Goal: Task Accomplishment & Management: Manage account settings

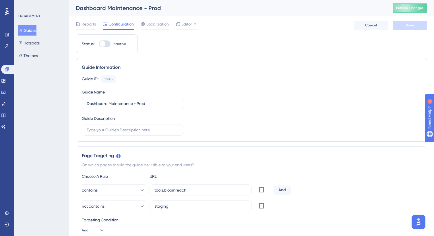
click at [36, 32] on button "Guides" at bounding box center [27, 30] width 18 height 10
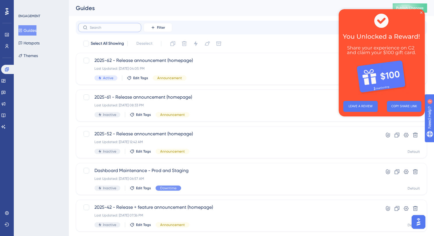
drag, startPoint x: 120, startPoint y: 29, endPoint x: 122, endPoint y: 20, distance: 9.0
click at [120, 29] on input "text" at bounding box center [113, 28] width 47 height 4
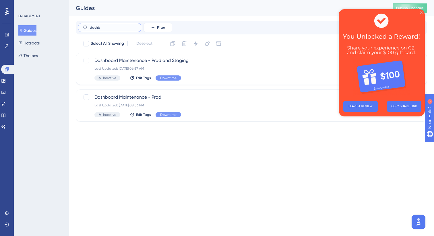
type input "dashb"
click at [421, 12] on icon "Close Preview" at bounding box center [421, 12] width 2 height 2
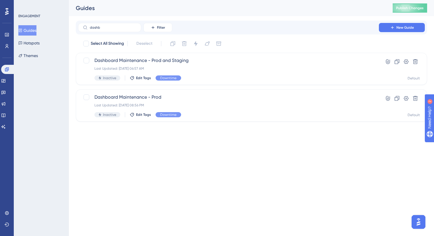
click at [268, 135] on div "Performance Users Engagement Widgets Feedback Product Updates Knowledge Base AI…" at bounding box center [217, 70] width 434 height 140
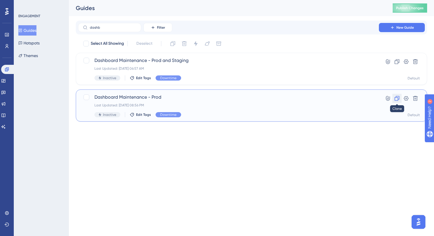
click at [399, 98] on icon at bounding box center [397, 98] width 5 height 5
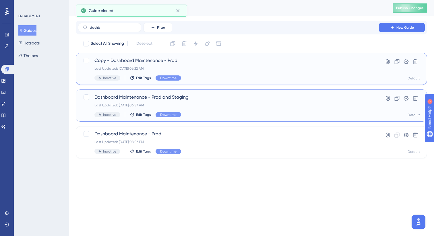
click at [270, 72] on div "Copy - Dashboard Maintenance - Prod Last Updated: [DATE] 06:22 AM Inactive Edit…" at bounding box center [228, 69] width 268 height 24
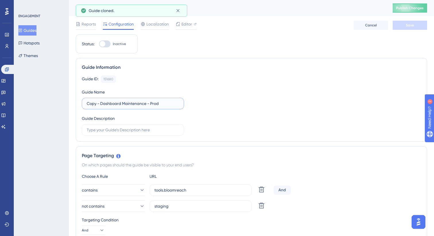
click at [101, 103] on input "Copy - Dashboard Maintenance - Prod" at bounding box center [133, 103] width 92 height 6
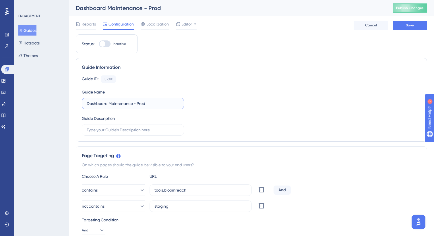
click at [144, 105] on input "Dashboard Maintenance - Prod" at bounding box center [133, 103] width 92 height 6
type input "Dashboard Maintenance - Staging"
click at [221, 104] on div "Guide ID: 151680 Copy Guide Name Dashboard Maintenance - Staging Guide Descript…" at bounding box center [251, 105] width 339 height 60
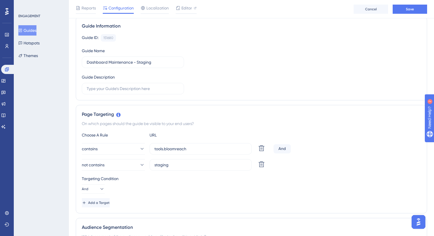
scroll to position [47, 0]
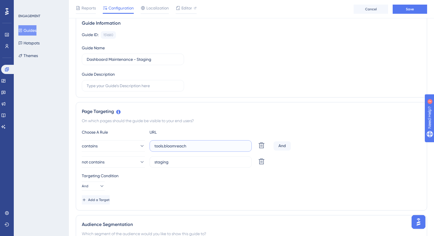
click at [163, 147] on input "tools.bloomreach" at bounding box center [200, 146] width 92 height 6
click at [180, 146] on input "tools-staging.bloomreach" at bounding box center [200, 146] width 92 height 6
type input "tools-staging.bloomreach"
click at [262, 163] on icon at bounding box center [262, 162] width 6 height 6
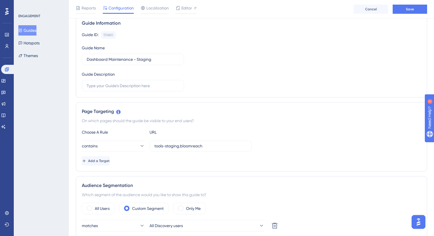
click at [293, 145] on div "contains tools-staging.bloomreach" at bounding box center [251, 145] width 339 height 11
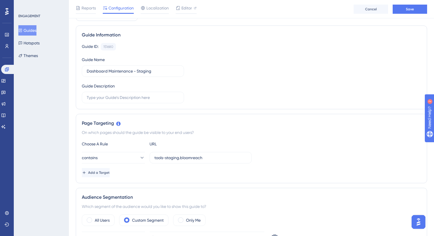
scroll to position [0, 0]
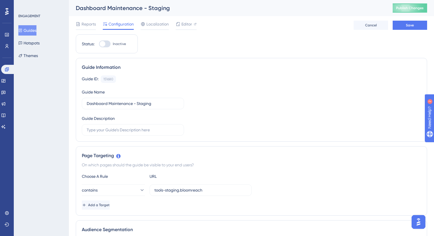
click at [101, 44] on div at bounding box center [103, 44] width 6 height 6
click at [99, 44] on input "Inactive" at bounding box center [99, 44] width 0 height 0
checkbox input "true"
click at [189, 25] on span "Editor" at bounding box center [186, 24] width 11 height 7
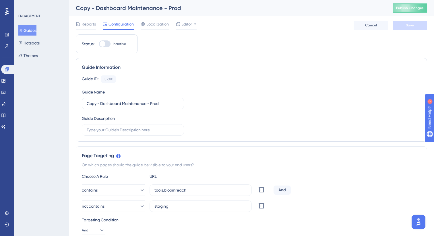
click at [36, 31] on button "Guides" at bounding box center [27, 30] width 18 height 10
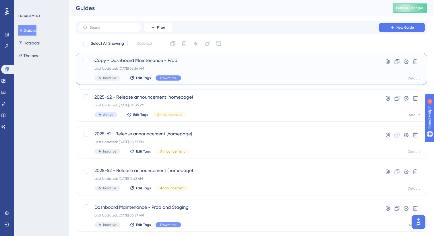
click at [184, 64] on div "Copy - Dashboard Maintenance - Prod Last Updated: [DATE] 06:24 AM Inactive Edit…" at bounding box center [228, 69] width 268 height 24
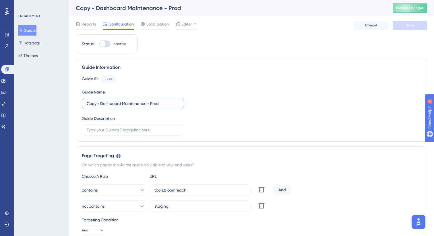
drag, startPoint x: 101, startPoint y: 103, endPoint x: 86, endPoint y: 104, distance: 14.7
click at [86, 104] on label "Copy - Dashboard Maintenance - Prod" at bounding box center [133, 103] width 102 height 11
click at [140, 102] on input "Dashboard Maintenance - Prod" at bounding box center [133, 103] width 92 height 6
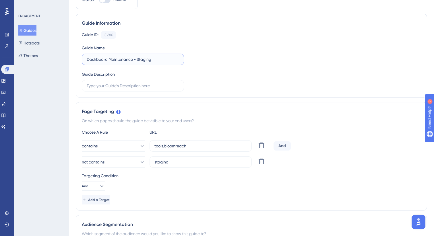
scroll to position [45, 0]
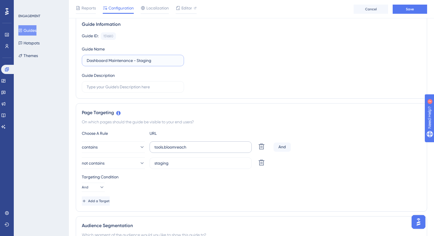
type input "Dashboard Maintenance - Staging"
click at [163, 149] on input "tools.bloomreach" at bounding box center [200, 147] width 92 height 6
type input "tools-staging.bloomreach"
click at [259, 165] on icon at bounding box center [262, 163] width 6 height 6
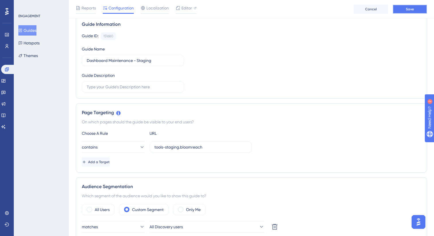
click at [419, 6] on button "Save" at bounding box center [410, 9] width 34 height 9
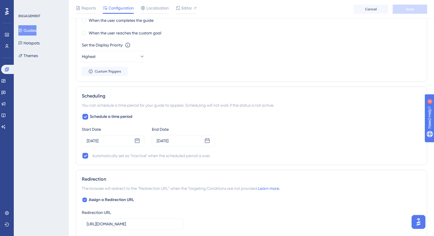
scroll to position [390, 0]
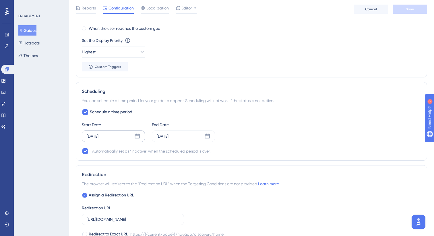
click at [125, 135] on div "[DATE]" at bounding box center [113, 136] width 63 height 11
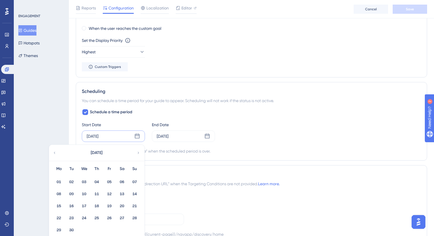
click at [223, 145] on div "Schedule a time period Start Date [DATE] [DATE] Mo Tu We Th Fr Sa Su 01 02 03 0…" at bounding box center [251, 132] width 339 height 46
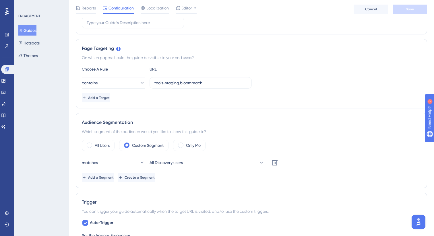
scroll to position [0, 0]
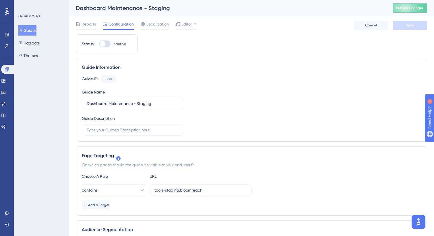
click at [108, 43] on div at bounding box center [104, 43] width 11 height 7
click at [99, 44] on input "Inactive" at bounding box center [99, 44] width 0 height 0
checkbox input "true"
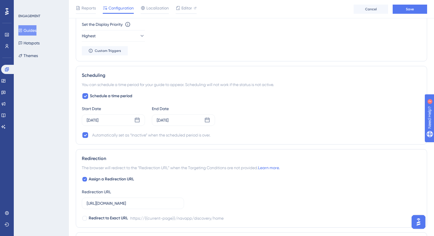
scroll to position [408, 0]
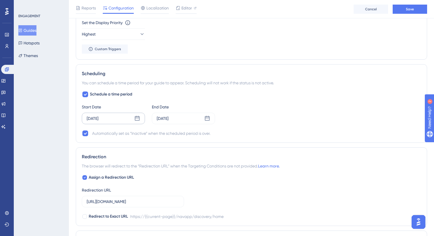
click at [135, 117] on icon at bounding box center [137, 118] width 5 height 5
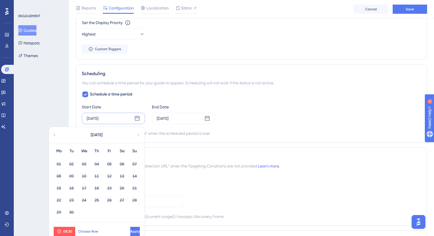
click at [93, 231] on span "Choose Now" at bounding box center [88, 231] width 20 height 5
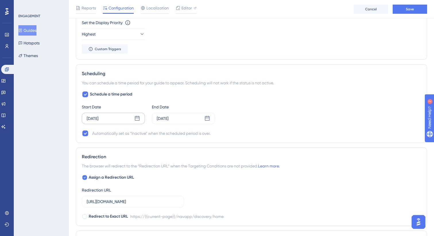
click at [129, 115] on div "[DATE]" at bounding box center [113, 118] width 63 height 11
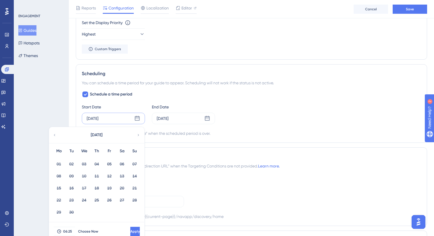
click at [132, 119] on div "[DATE] [DATE] Mo Tu We Th Fr Sa Su 01 02 03 04 05 06 07 08 09 10 11 12 13 14 15…" at bounding box center [113, 118] width 63 height 11
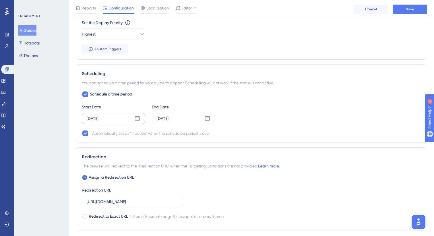
click at [132, 119] on div "[DATE]" at bounding box center [113, 118] width 63 height 11
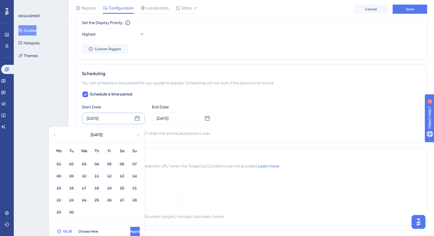
click at [67, 229] on button "06:25" at bounding box center [65, 231] width 22 height 9
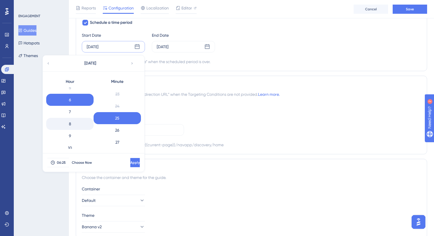
scroll to position [70, 0]
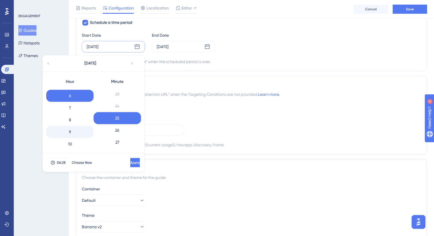
click at [76, 130] on div "9" at bounding box center [69, 132] width 47 height 12
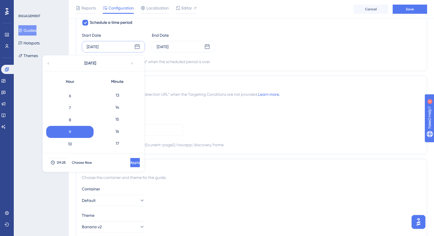
scroll to position [151, 0]
click at [73, 122] on div "8" at bounding box center [69, 120] width 47 height 12
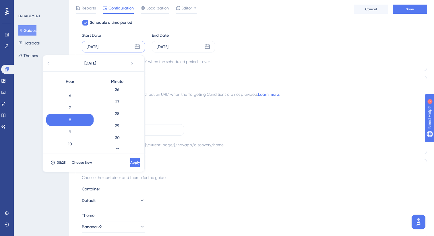
scroll to position [322, 0]
click at [121, 130] on div "30" at bounding box center [117, 133] width 47 height 12
click at [130, 160] on span "Apply" at bounding box center [134, 162] width 9 height 5
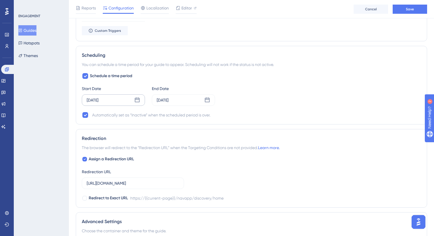
scroll to position [420, 0]
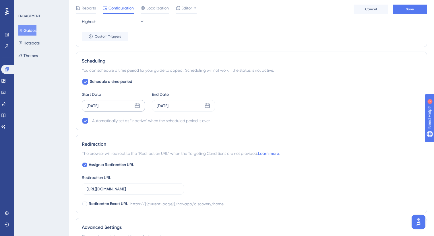
click at [116, 110] on div "[DATE]" at bounding box center [113, 105] width 63 height 11
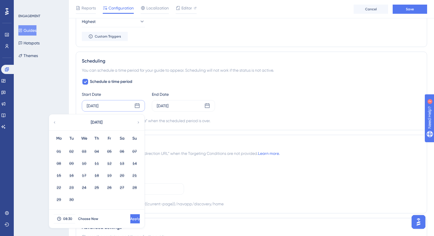
click at [204, 129] on div "Scheduling You can schedule a time period for your guide to appear. Scheduling …" at bounding box center [251, 91] width 351 height 79
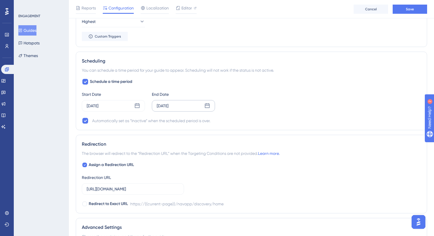
click at [189, 109] on div "[DATE]" at bounding box center [183, 105] width 63 height 11
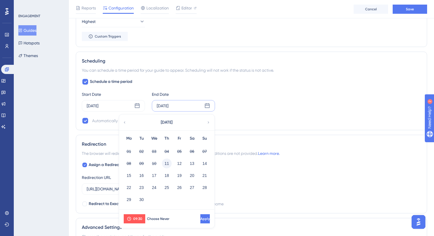
click at [169, 163] on button "11" at bounding box center [167, 164] width 10 height 10
click at [137, 218] on span "09:30" at bounding box center [137, 219] width 9 height 5
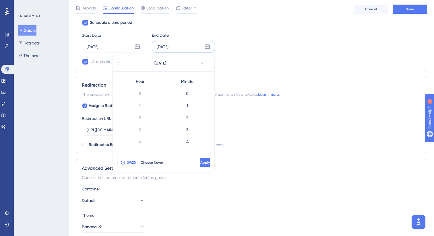
scroll to position [337, 0]
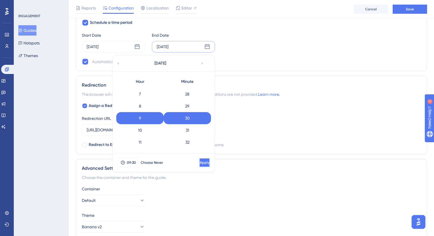
click at [200, 161] on span "Apply" at bounding box center [204, 162] width 9 height 5
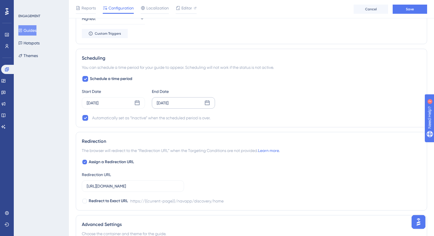
scroll to position [419, 0]
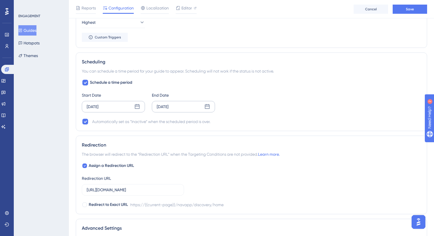
click at [129, 108] on div "[DATE]" at bounding box center [113, 106] width 63 height 11
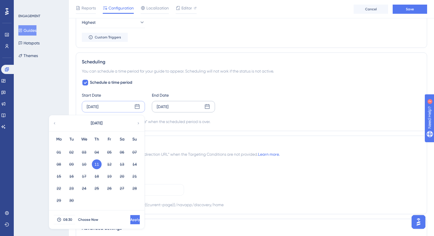
click at [182, 107] on div "[DATE]" at bounding box center [183, 106] width 63 height 11
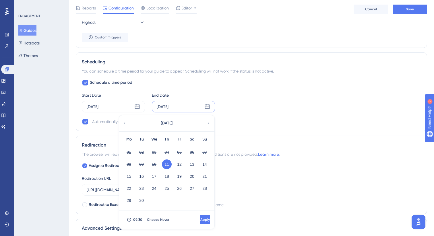
click at [231, 116] on div "Schedule a time period Start Date [DATE] End Date [DATE] [DATE] Mo Tu We Th Fr …" at bounding box center [251, 102] width 339 height 46
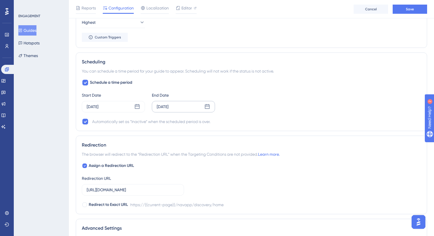
click at [202, 110] on div "[DATE]" at bounding box center [183, 106] width 63 height 11
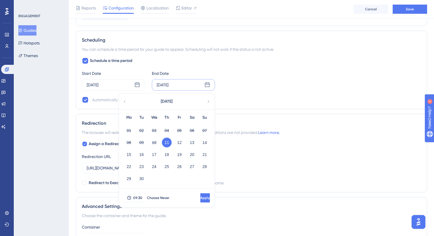
scroll to position [437, 0]
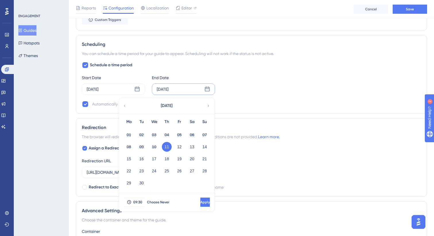
click at [237, 95] on div "Schedule a time period Start Date [DATE] End Date [DATE] [DATE] Mo Tu We Th Fr …" at bounding box center [251, 85] width 339 height 46
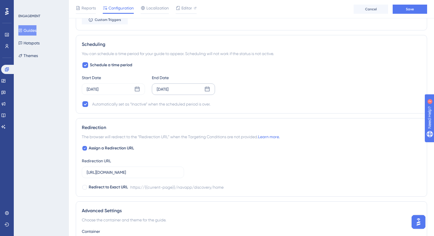
click at [192, 88] on div "[DATE]" at bounding box center [183, 89] width 63 height 11
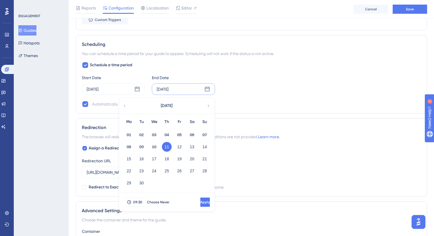
click at [242, 92] on div "Start Date [DATE] End Date [DATE] [DATE] Mo Tu We Th Fr Sa Su 01 02 03 04 05 06…" at bounding box center [251, 84] width 339 height 21
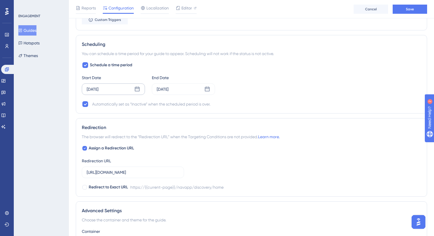
click at [137, 90] on icon at bounding box center [137, 89] width 6 height 6
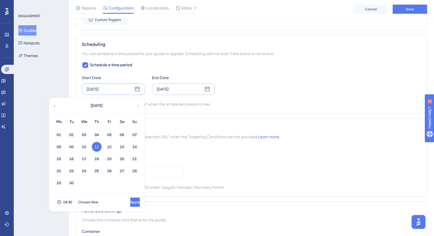
click at [171, 93] on div "[DATE]" at bounding box center [183, 89] width 63 height 11
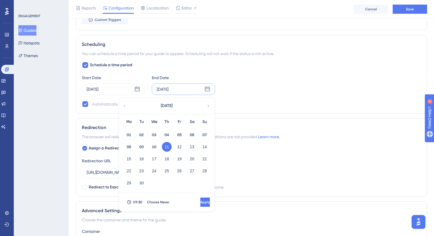
click at [253, 103] on div "Automatically set as “Inactive” when the scheduled period is over." at bounding box center [251, 104] width 339 height 7
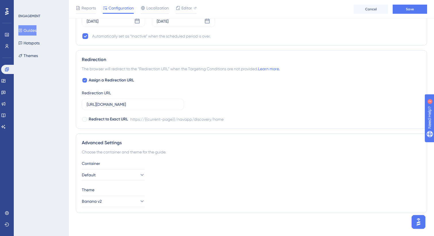
scroll to position [485, 0]
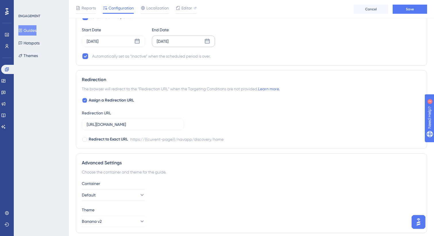
click at [196, 44] on div "[DATE]" at bounding box center [183, 41] width 63 height 11
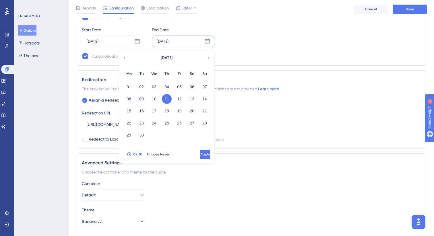
click at [141, 152] on span "09:30" at bounding box center [137, 154] width 9 height 5
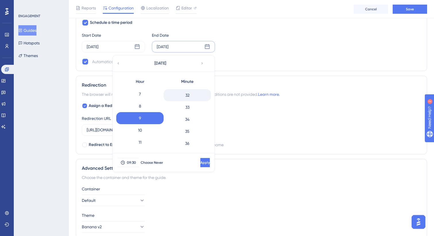
scroll to position [387, 0]
click at [188, 129] on div "35" at bounding box center [187, 128] width 47 height 12
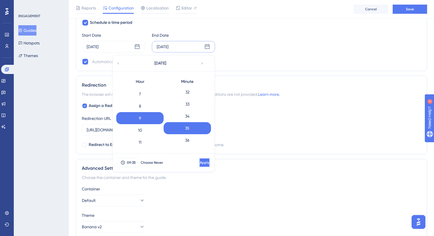
click at [199, 159] on button "Apply" at bounding box center [204, 162] width 11 height 9
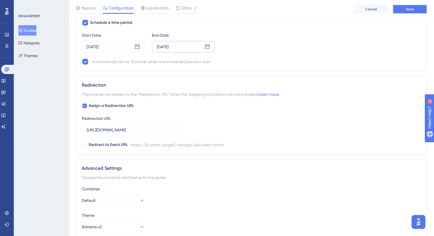
click at [411, 10] on span "Save" at bounding box center [410, 9] width 8 height 5
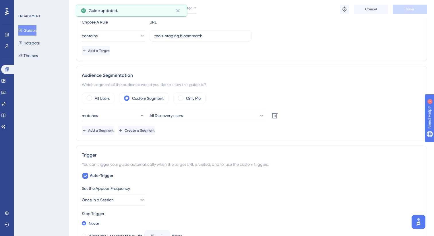
scroll to position [0, 0]
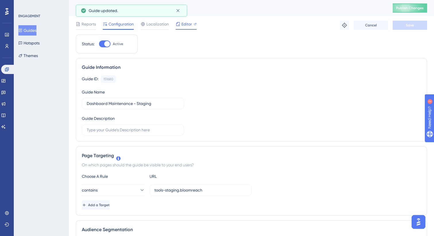
click at [191, 26] on span "Editor" at bounding box center [186, 24] width 11 height 7
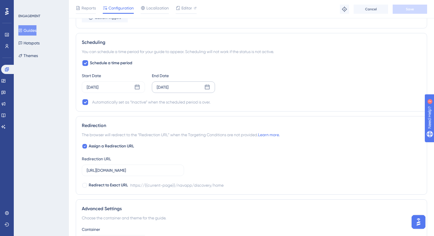
scroll to position [448, 0]
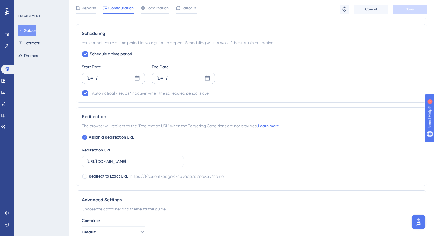
click at [123, 79] on div "[DATE]" at bounding box center [113, 78] width 63 height 11
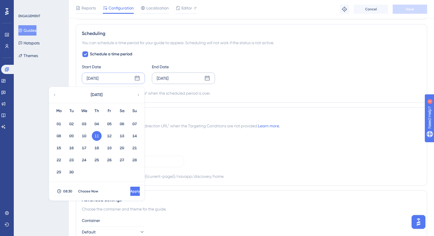
click at [266, 99] on div "Scheduling You can schedule a time period for your guide to appear. Scheduling …" at bounding box center [251, 63] width 351 height 79
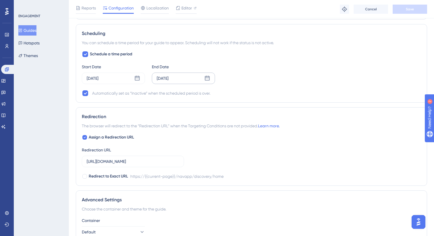
click at [186, 80] on div "[DATE]" at bounding box center [183, 78] width 63 height 11
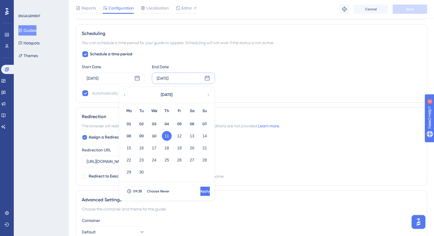
click at [251, 83] on div "Start Date [DATE] End Date [DATE] [DATE] Mo Tu We Th Fr Sa Su 01 02 03 04 05 06…" at bounding box center [251, 73] width 339 height 21
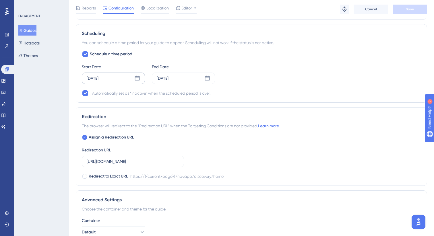
click at [127, 83] on div "[DATE]" at bounding box center [113, 78] width 63 height 11
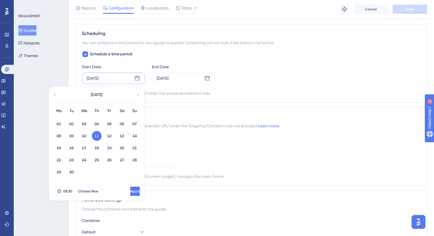
click at [99, 135] on button "11" at bounding box center [97, 136] width 10 height 10
click at [222, 92] on div "Automatically set as “Inactive” when the scheduled period is over." at bounding box center [251, 93] width 339 height 7
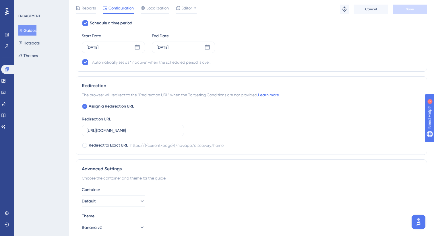
scroll to position [483, 0]
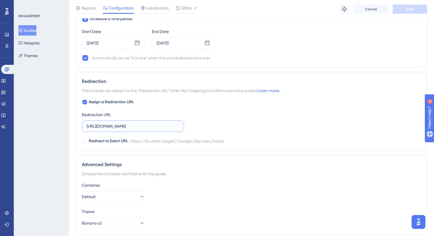
click at [110, 128] on input "[URL][DOMAIN_NAME]" at bounding box center [133, 126] width 92 height 6
type input "[URL][DOMAIN_NAME]"
click at [228, 128] on div "Assign a Redirection URL Redirection URL [URL][DOMAIN_NAME] Redirect to Exact U…" at bounding box center [251, 122] width 339 height 46
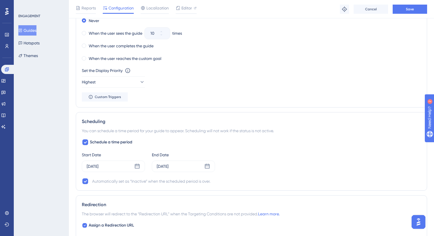
scroll to position [359, 0]
click at [121, 166] on div "[DATE]" at bounding box center [113, 166] width 63 height 11
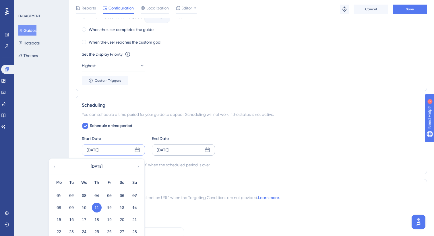
scroll to position [381, 0]
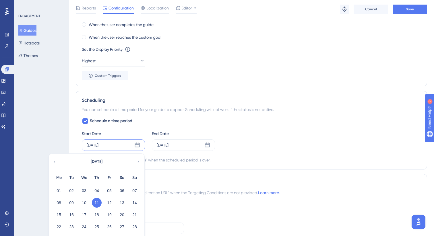
click at [250, 143] on div "Start Date [DATE] [DATE] Mo Tu We Th Fr Sa Su 01 02 03 04 05 06 07 08 09 10 11 …" at bounding box center [251, 140] width 339 height 21
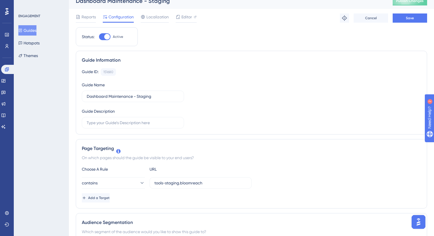
scroll to position [0, 0]
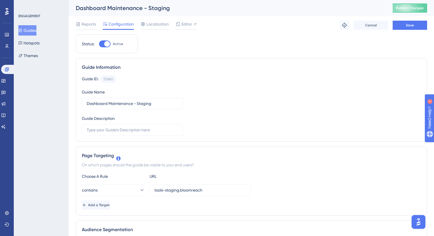
click at [412, 20] on div "Reports Configuration Localization Editor Troubleshoot Cancel Save" at bounding box center [251, 25] width 351 height 18
click at [410, 22] on button "Save" at bounding box center [410, 25] width 34 height 9
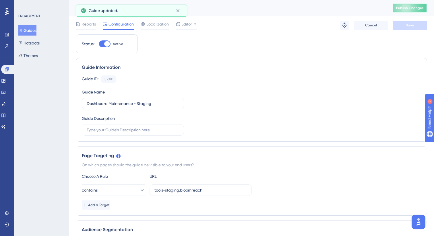
click at [411, 7] on span "Publish Changes" at bounding box center [410, 8] width 28 height 5
click at [36, 31] on button "Guides" at bounding box center [27, 30] width 18 height 10
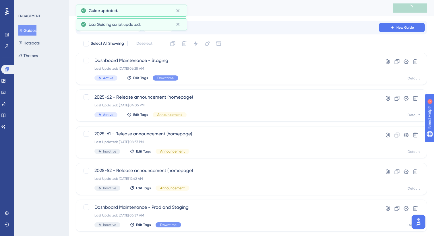
click at [99, 32] on div "Filter New Guide" at bounding box center [251, 28] width 351 height 14
click at [98, 30] on label at bounding box center [109, 27] width 63 height 9
click at [98, 30] on input "text" at bounding box center [113, 28] width 47 height 4
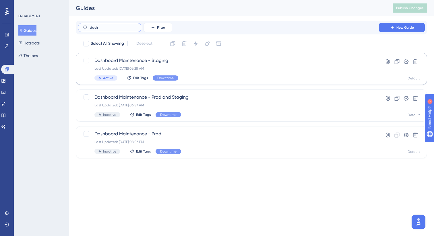
type input "dash"
click at [201, 64] on span "Dashboard Maintenance - Staging" at bounding box center [228, 60] width 268 height 7
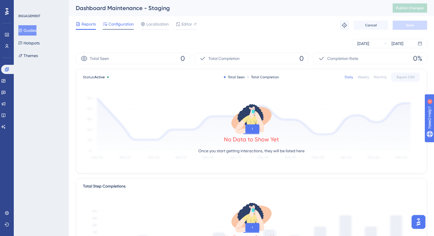
click at [119, 24] on span "Configuration" at bounding box center [121, 24] width 25 height 7
